Goal: Transaction & Acquisition: Download file/media

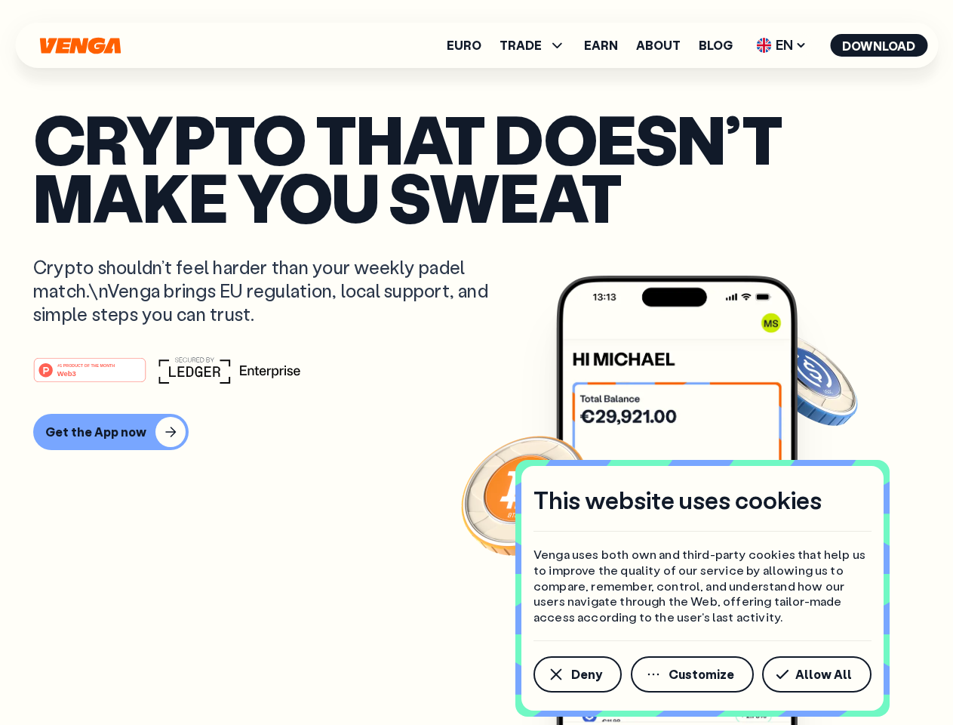
click at [476, 362] on div "#1 PRODUCT OF THE MONTH Web3" at bounding box center [476, 369] width 887 height 27
click at [577, 674] on span "Deny" at bounding box center [586, 674] width 31 height 12
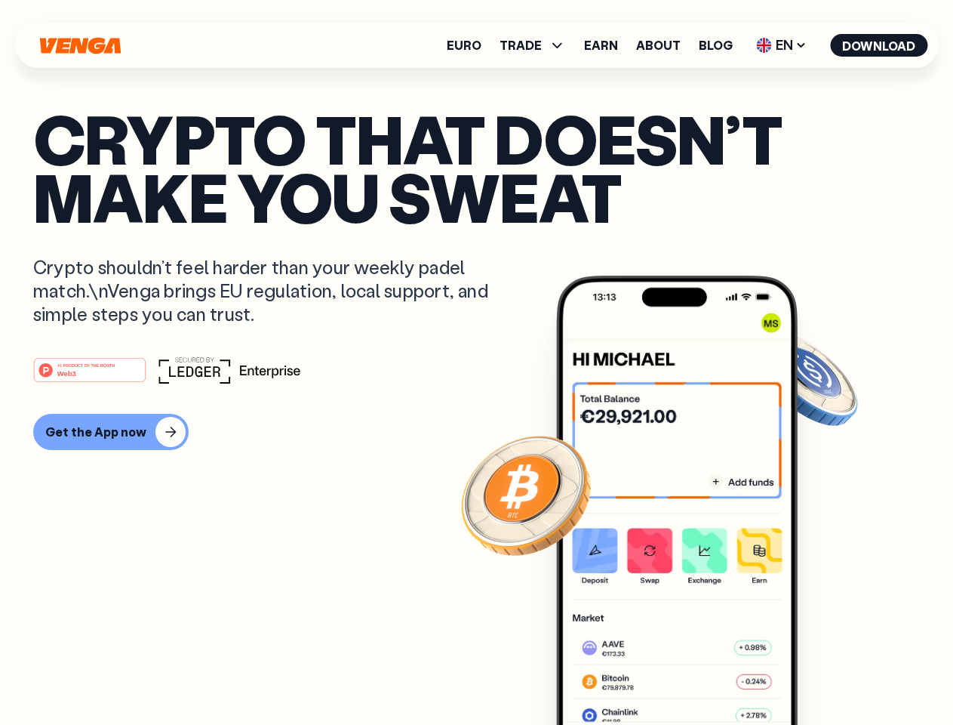
click at [694, 674] on img at bounding box center [677, 529] width 242 height 506
click at [820, 674] on article "Crypto that doesn’t make you sweat Crypto shouldn’t feel harder than your weekl…" at bounding box center [476, 392] width 887 height 566
click at [537, 45] on span "TRADE" at bounding box center [521, 45] width 42 height 12
click at [782, 45] on span "EN" at bounding box center [781, 45] width 61 height 24
click at [879, 45] on button "Download" at bounding box center [878, 45] width 97 height 23
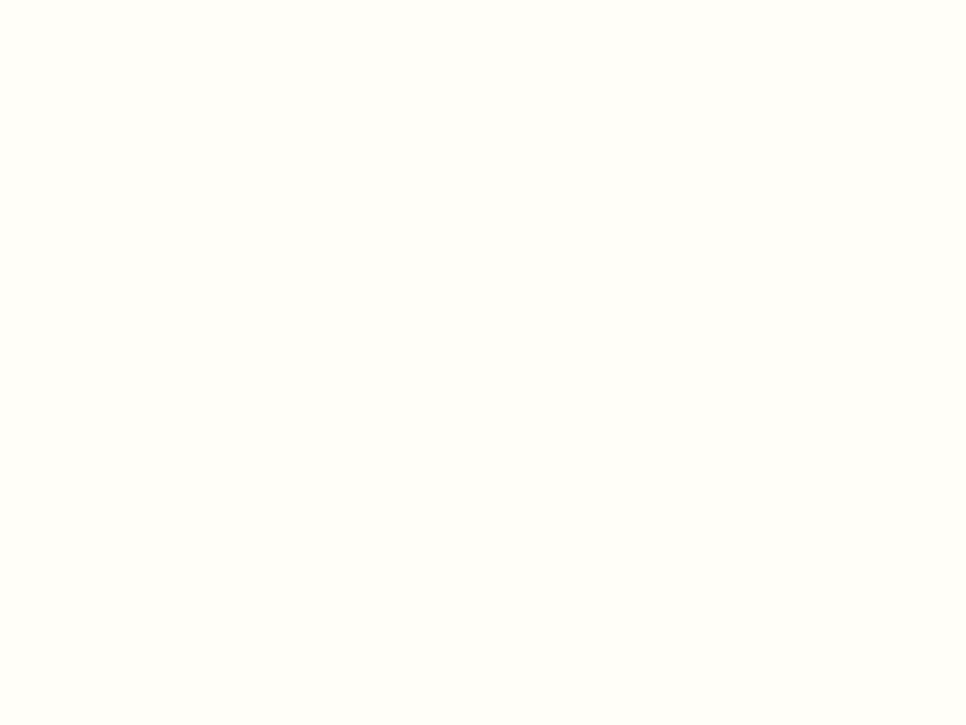
click at [476, 0] on html "This website uses cookies Venga uses both own and third-party cookies that help…" at bounding box center [483, 0] width 966 height 0
click at [109, 0] on html "This website uses cookies Venga uses both own and third-party cookies that help…" at bounding box center [483, 0] width 966 height 0
click at [92, 0] on html "This website uses cookies Venga uses both own and third-party cookies that help…" at bounding box center [483, 0] width 966 height 0
